Goal: Task Accomplishment & Management: Complete application form

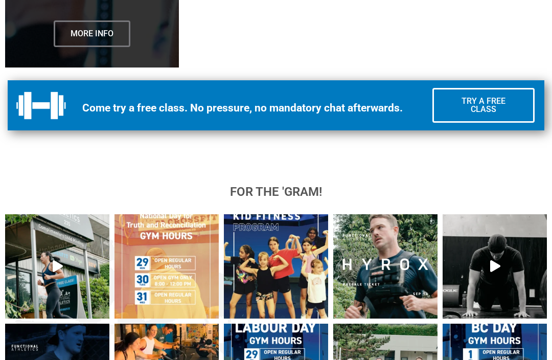
scroll to position [2959, 0]
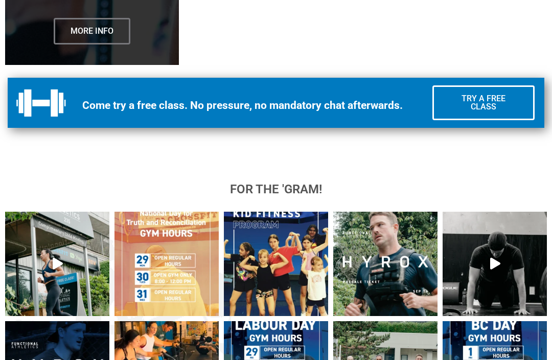
click at [480, 111] on span "Try a Free Class" at bounding box center [483, 103] width 68 height 16
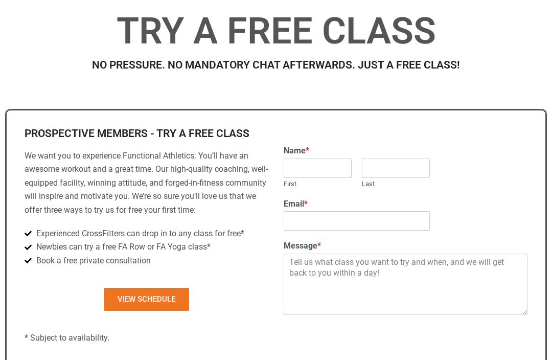
scroll to position [287, 0]
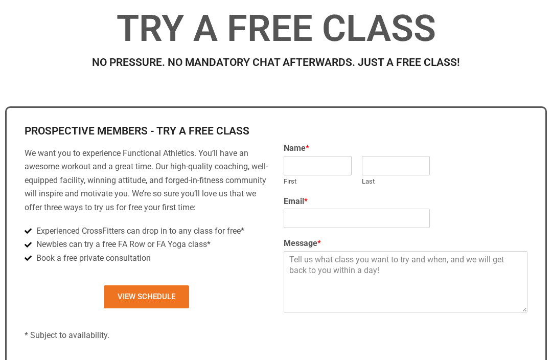
click at [140, 300] on span "View Schedule" at bounding box center [147, 297] width 58 height 8
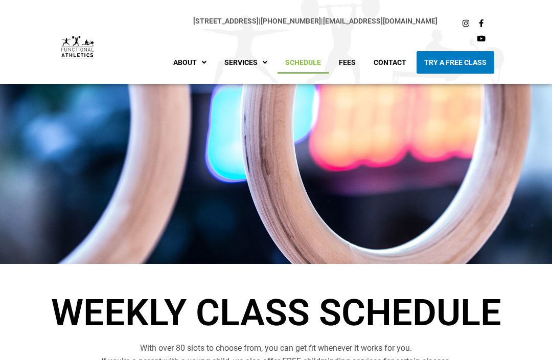
click at [448, 63] on link "Try A Free Class" at bounding box center [455, 62] width 78 height 22
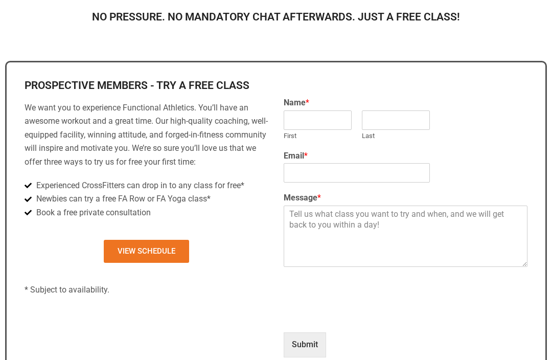
scroll to position [333, 0]
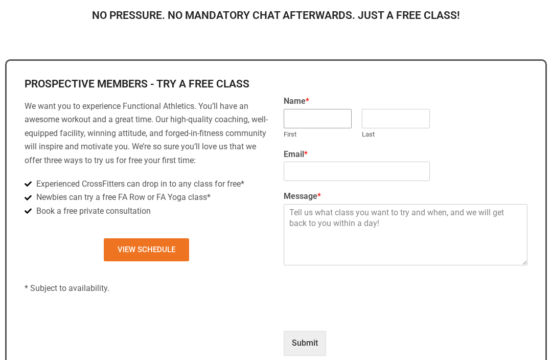
click at [311, 129] on input "First" at bounding box center [318, 118] width 68 height 19
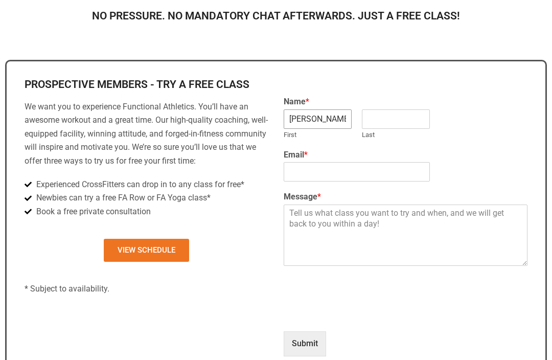
type input "Amanda"
click at [393, 129] on input "Last" at bounding box center [396, 118] width 68 height 19
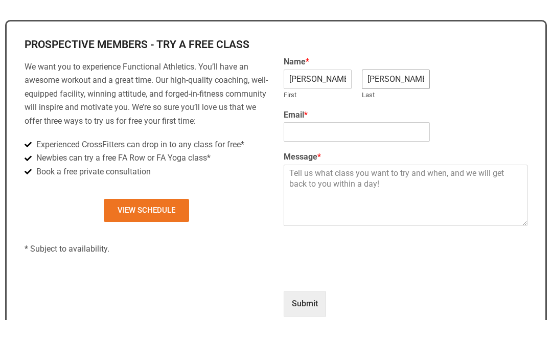
type input "OLeary"
click at [301, 162] on input "Email *" at bounding box center [357, 171] width 146 height 19
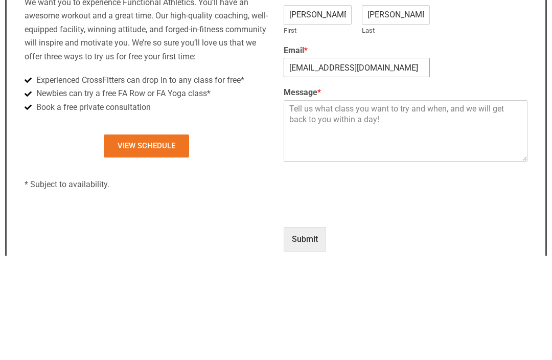
type input "amandak_oleary@hotmail.com"
click at [304, 204] on textarea "Message *" at bounding box center [406, 234] width 244 height 61
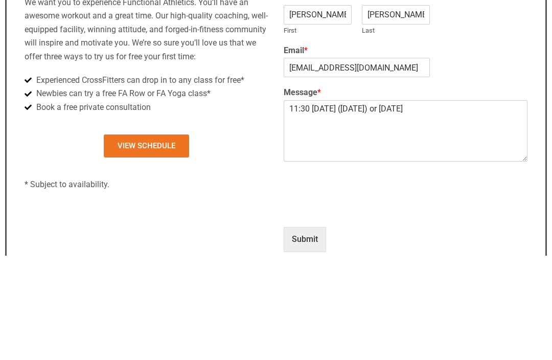
scroll to position [438, 0]
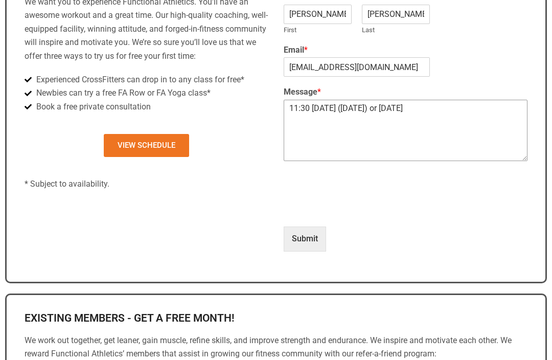
type textarea "11:30 Monday (today) or Thursday"
type input "1"
click at [422, 130] on textarea "11:30 Monday (today) or Thursday" at bounding box center [406, 130] width 244 height 61
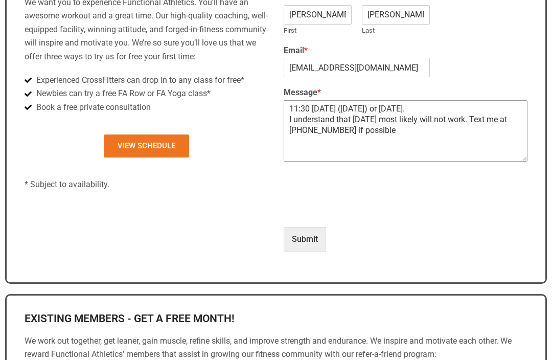
click at [426, 125] on textarea "11:30 Monday (today) or Thursday. I understand that today most likely will not …" at bounding box center [406, 130] width 244 height 61
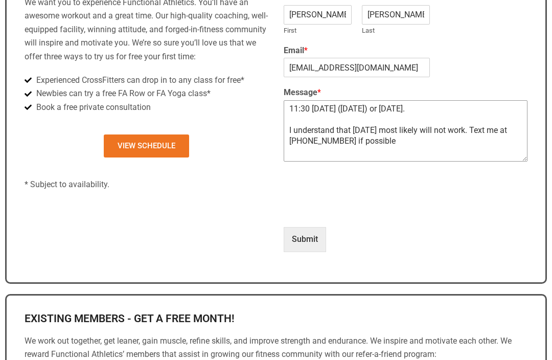
click at [391, 161] on textarea "11:30 Monday (today) or Thursday. I understand that today most likely will not …" at bounding box center [406, 130] width 244 height 61
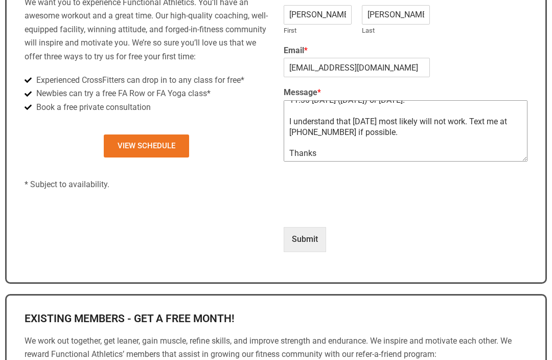
scroll to position [7, 0]
type textarea "11:30 Monday (today) or Thursday. I understand that today most likely will not …"
click at [302, 251] on button "Submit" at bounding box center [305, 238] width 42 height 25
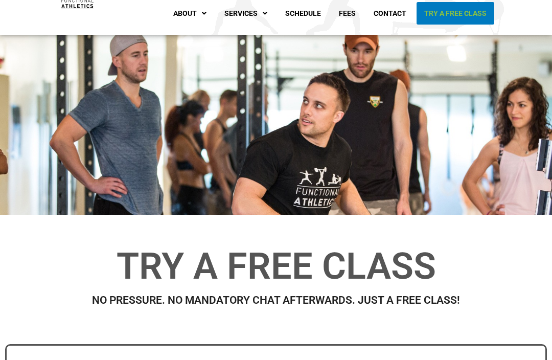
scroll to position [0, 0]
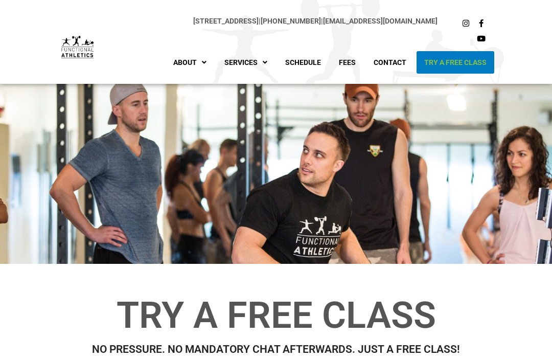
click at [233, 135] on link "Our Facilities" at bounding box center [222, 131] width 112 height 22
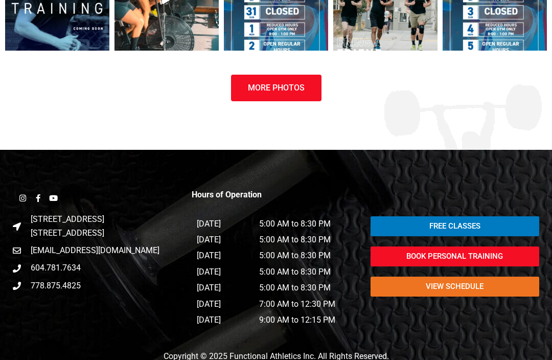
scroll to position [1161, 0]
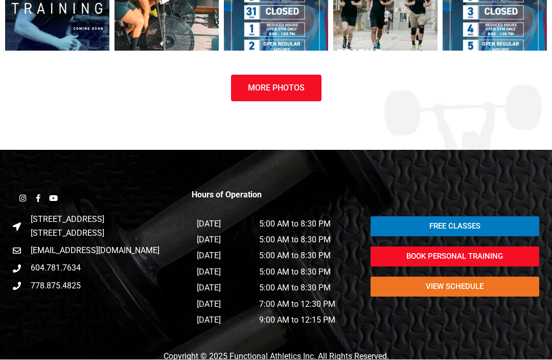
click at [100, 237] on span "235 St. Georges Avenue North Vancouver, BC V7L 4T4" at bounding box center [66, 226] width 76 height 27
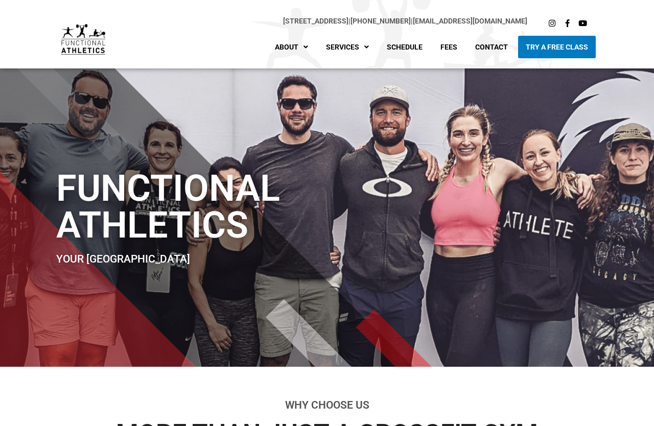
click at [474, 310] on div "Functional Athletics Your North Vancouver Crossfit Gym" at bounding box center [327, 217] width 552 height 298
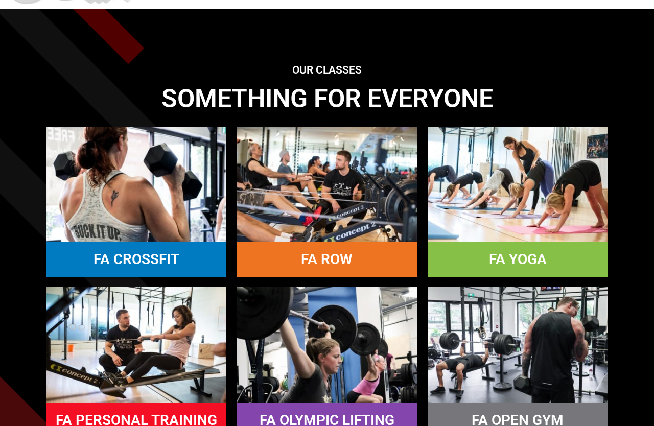
scroll to position [805, 0]
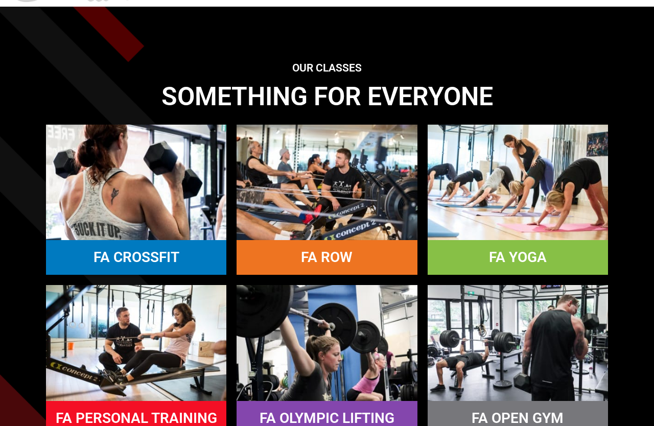
click at [156, 222] on img at bounding box center [136, 182] width 180 height 115
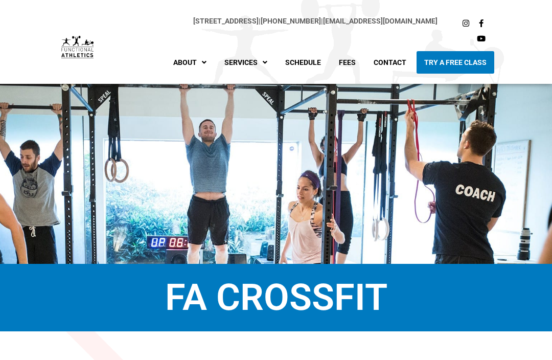
click at [349, 65] on link "Fees" at bounding box center [347, 62] width 32 height 22
